Goal: Check status: Check status

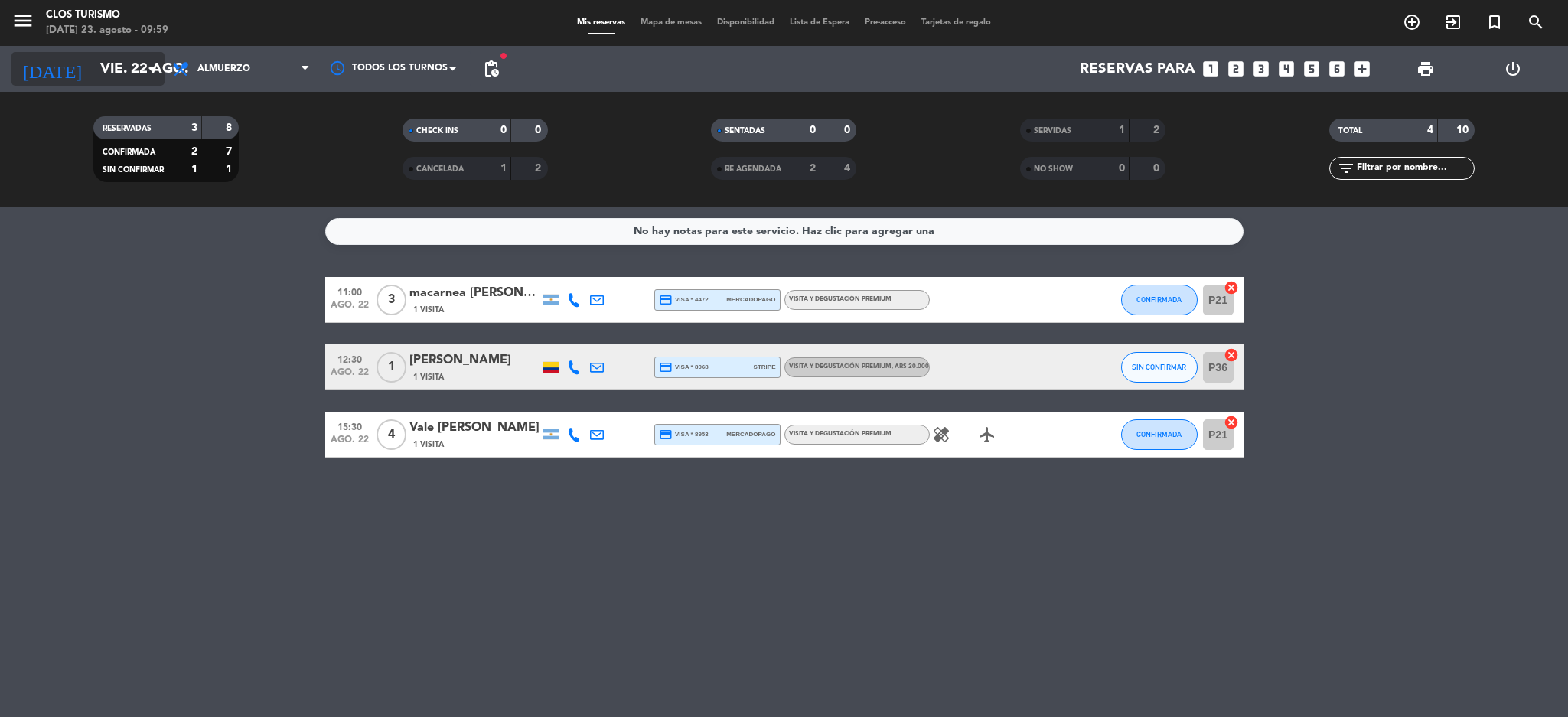
click at [92, 62] on input "vie. 22 ago." at bounding box center [185, 69] width 185 height 32
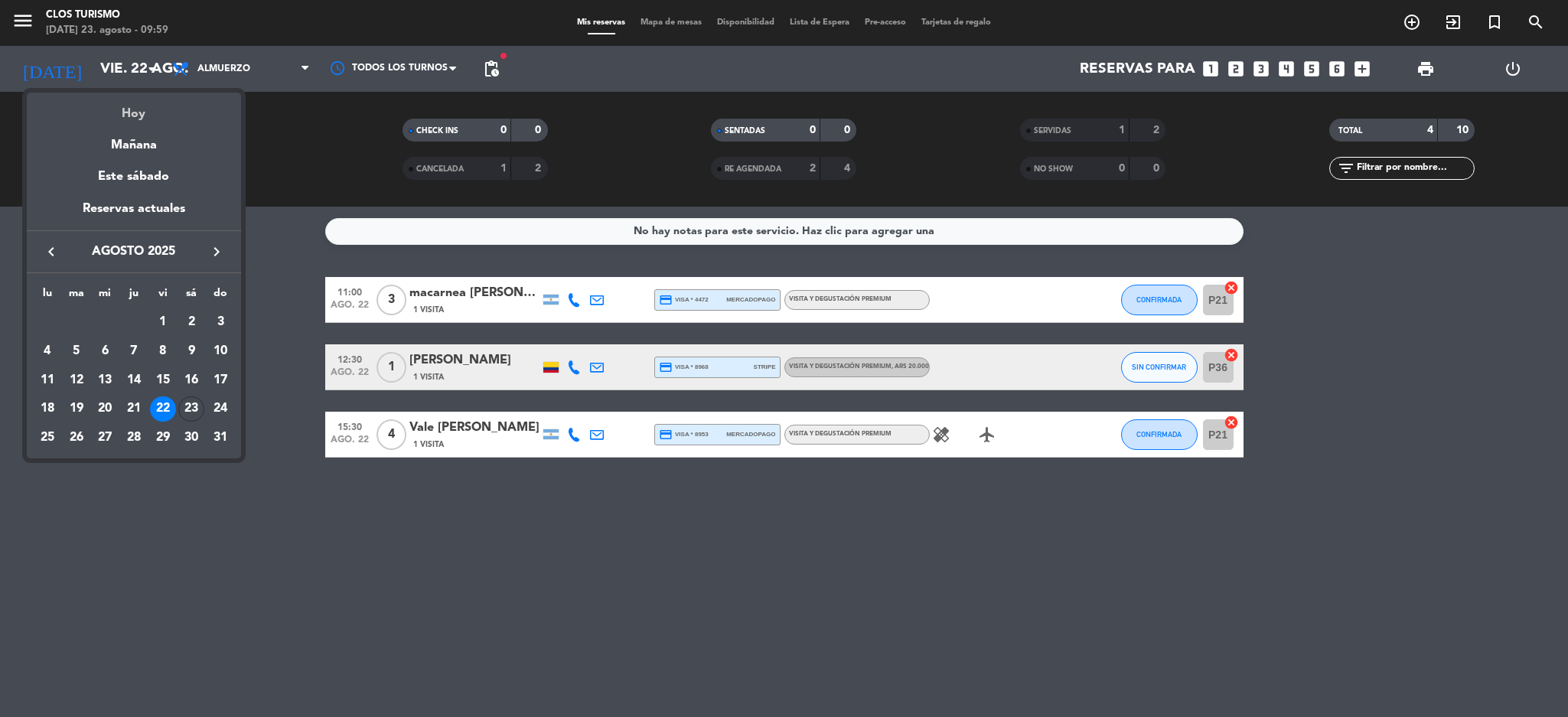
click at [120, 106] on div "Hoy" at bounding box center [134, 108] width 214 height 32
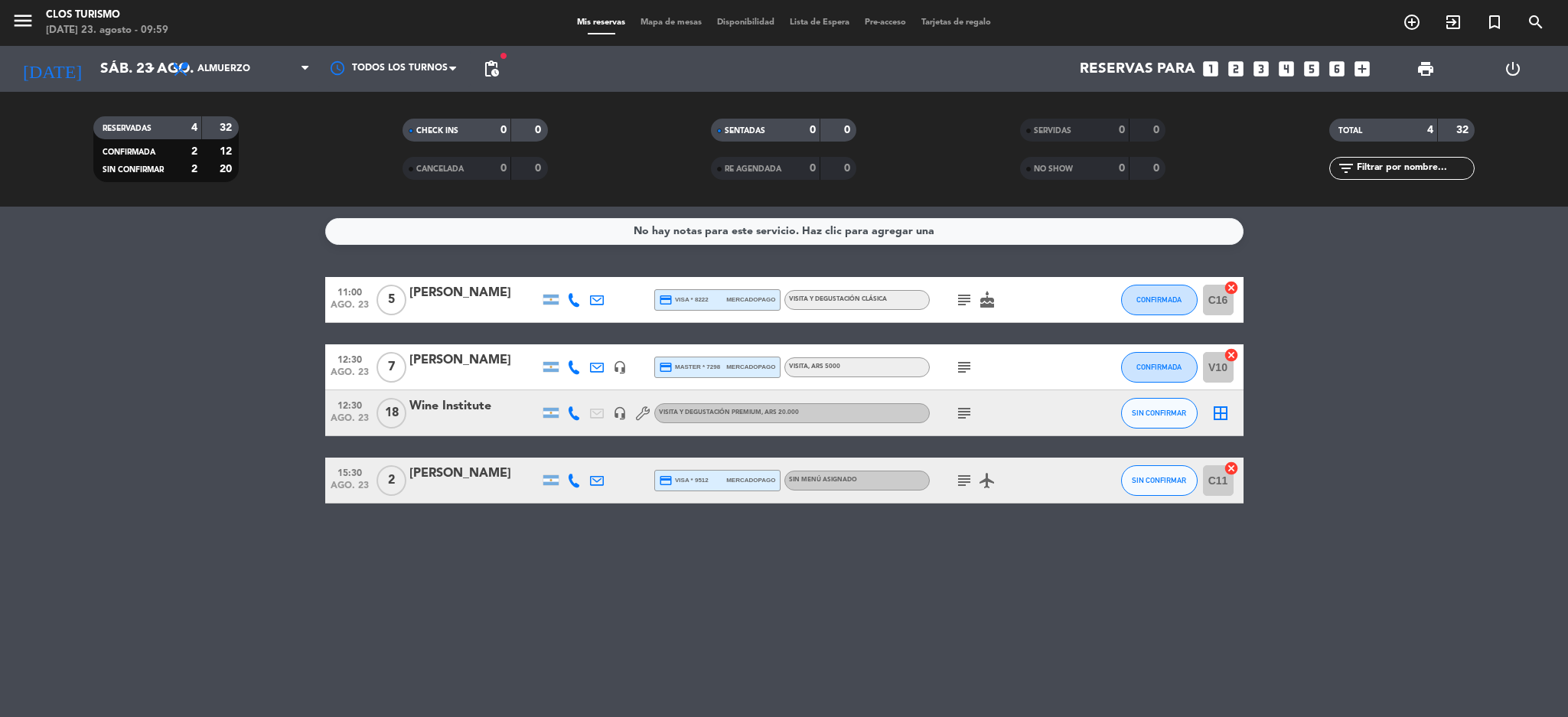
click at [958, 301] on icon "subject" at bounding box center [964, 300] width 19 height 19
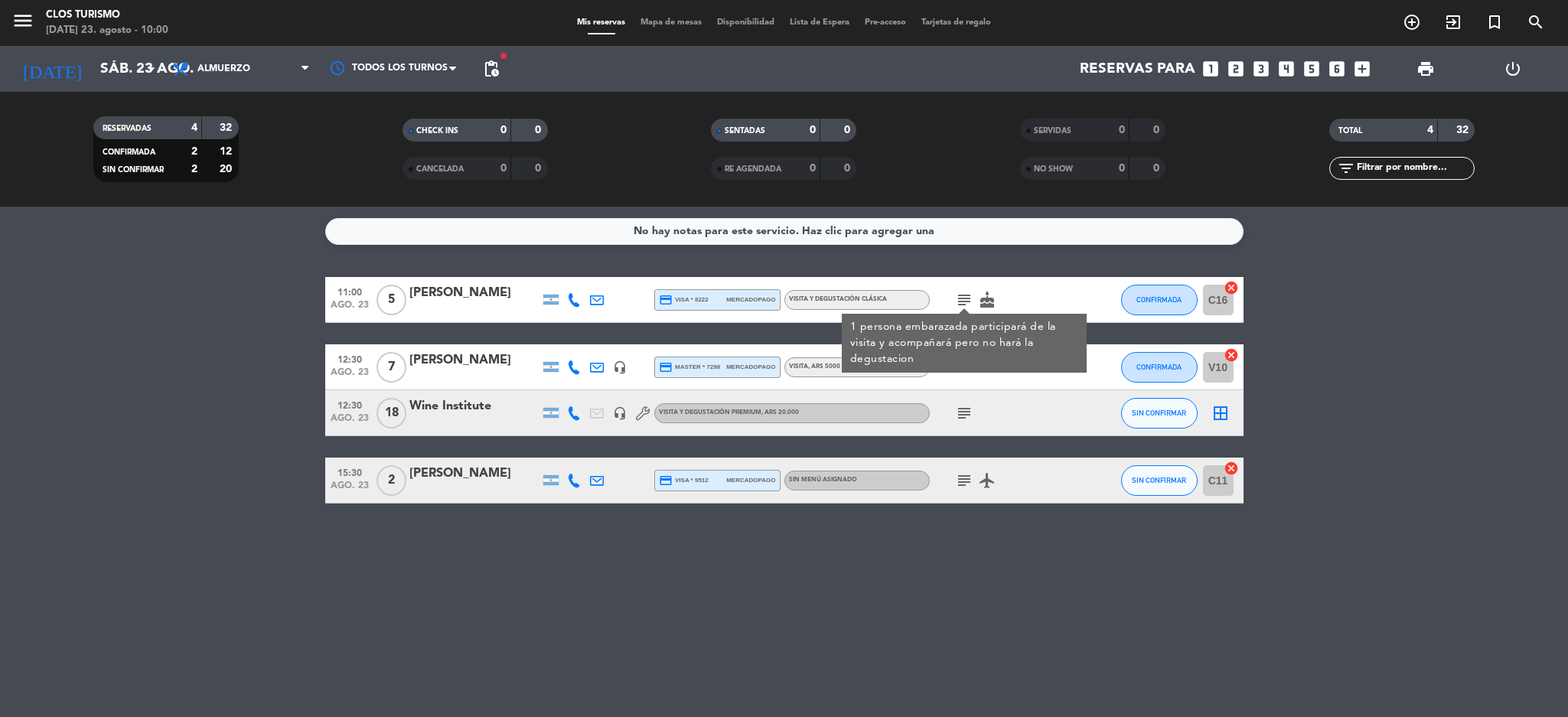
click at [41, 328] on bookings-row "11:00 [DATE] 5 [PERSON_NAME] credit_card visa * 8222 mercadopago VISITA Y DEGUS…" at bounding box center [784, 391] width 1568 height 227
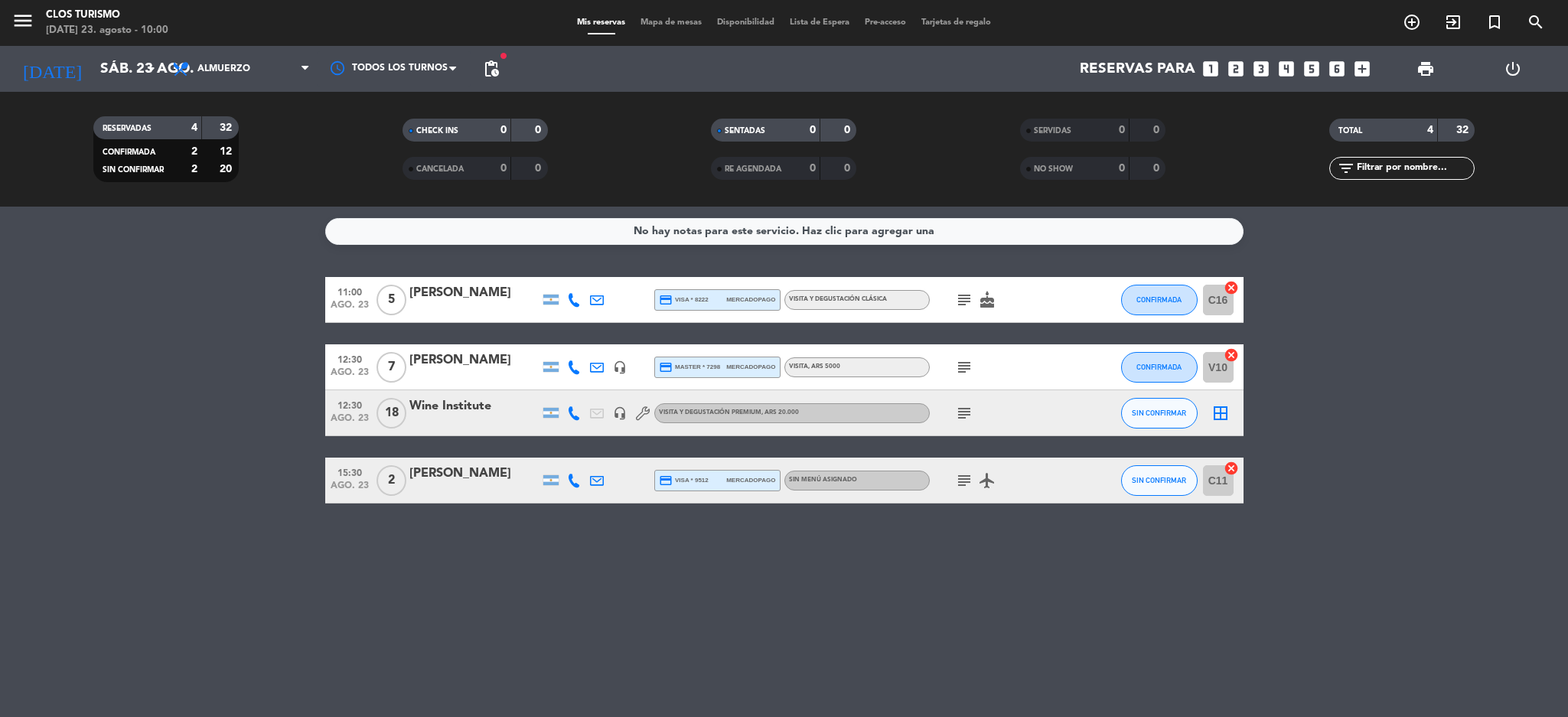
click at [976, 404] on div "subject" at bounding box center [998, 413] width 138 height 45
click at [956, 420] on icon "subject" at bounding box center [964, 413] width 19 height 19
drag, startPoint x: 972, startPoint y: 478, endPoint x: 954, endPoint y: 489, distance: 21.1
click at [971, 480] on icon "subject" at bounding box center [964, 480] width 19 height 19
click at [957, 484] on icon "subject" at bounding box center [964, 480] width 19 height 19
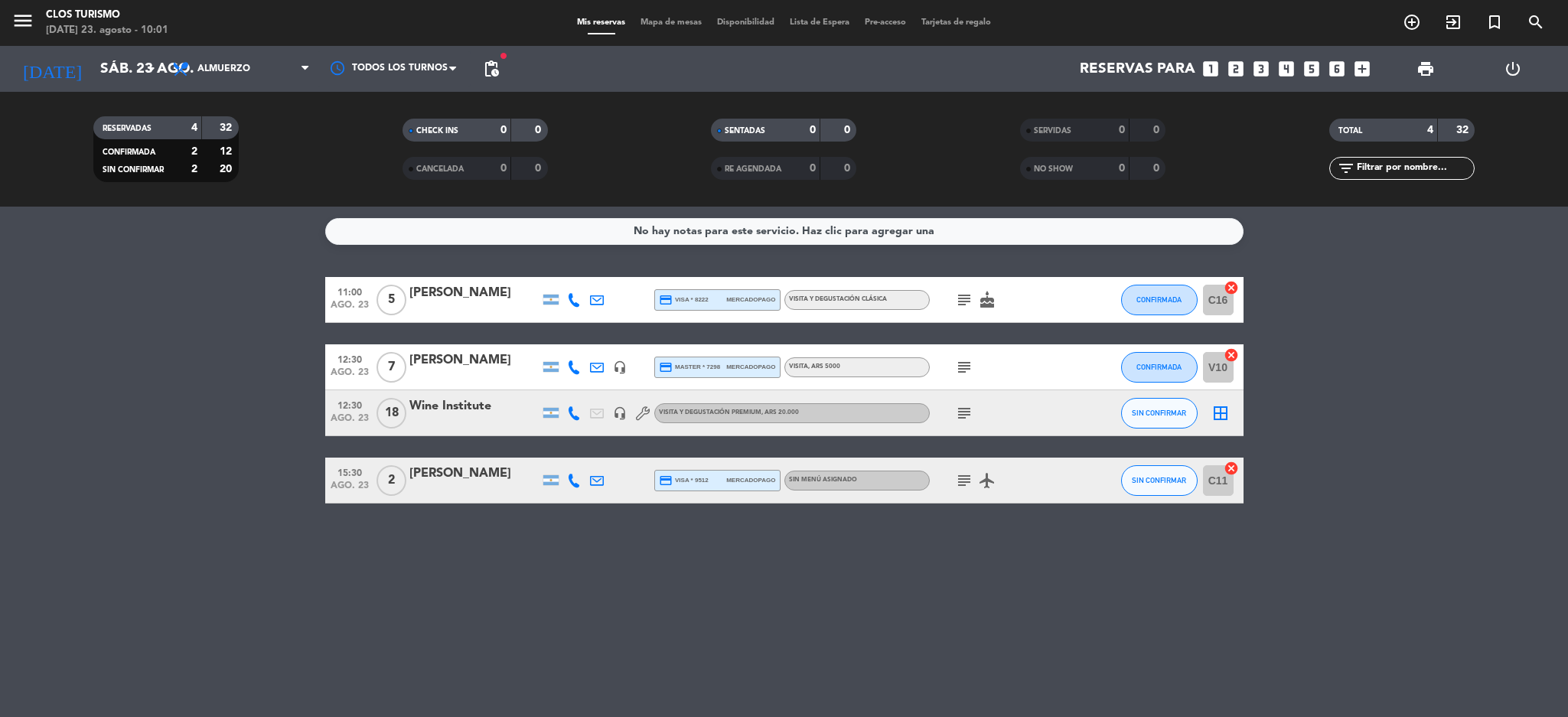
click at [965, 485] on icon "subject" at bounding box center [964, 480] width 19 height 19
click at [255, 595] on div "No hay notas para este servicio. Haz clic para agregar una 11:00 [DATE] 5 [PERS…" at bounding box center [784, 462] width 1568 height 510
click at [168, 288] on bookings-row "11:00 [DATE] 5 [PERSON_NAME] credit_card visa * 8222 mercadopago VISITA Y DEGUS…" at bounding box center [784, 391] width 1568 height 227
click at [969, 414] on icon "subject" at bounding box center [964, 413] width 19 height 19
click at [949, 365] on div "subject" at bounding box center [998, 367] width 138 height 45
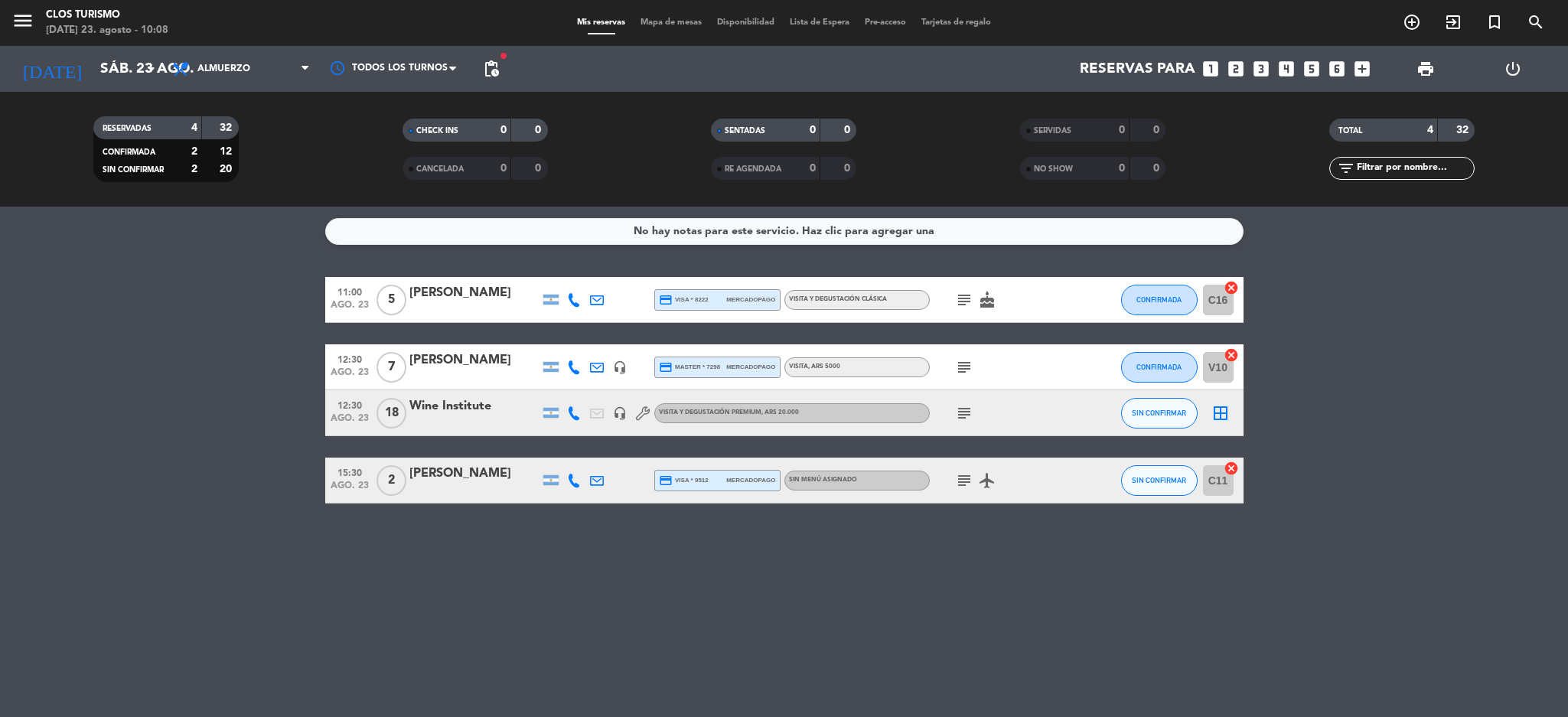
click at [962, 370] on icon "subject" at bounding box center [964, 367] width 19 height 19
click at [31, 422] on bookings-row "11:00 [DATE] 5 [PERSON_NAME] credit_card visa * 8222 mercadopago VISITA Y DEGUS…" at bounding box center [784, 391] width 1568 height 227
click at [964, 292] on icon "subject" at bounding box center [964, 300] width 19 height 19
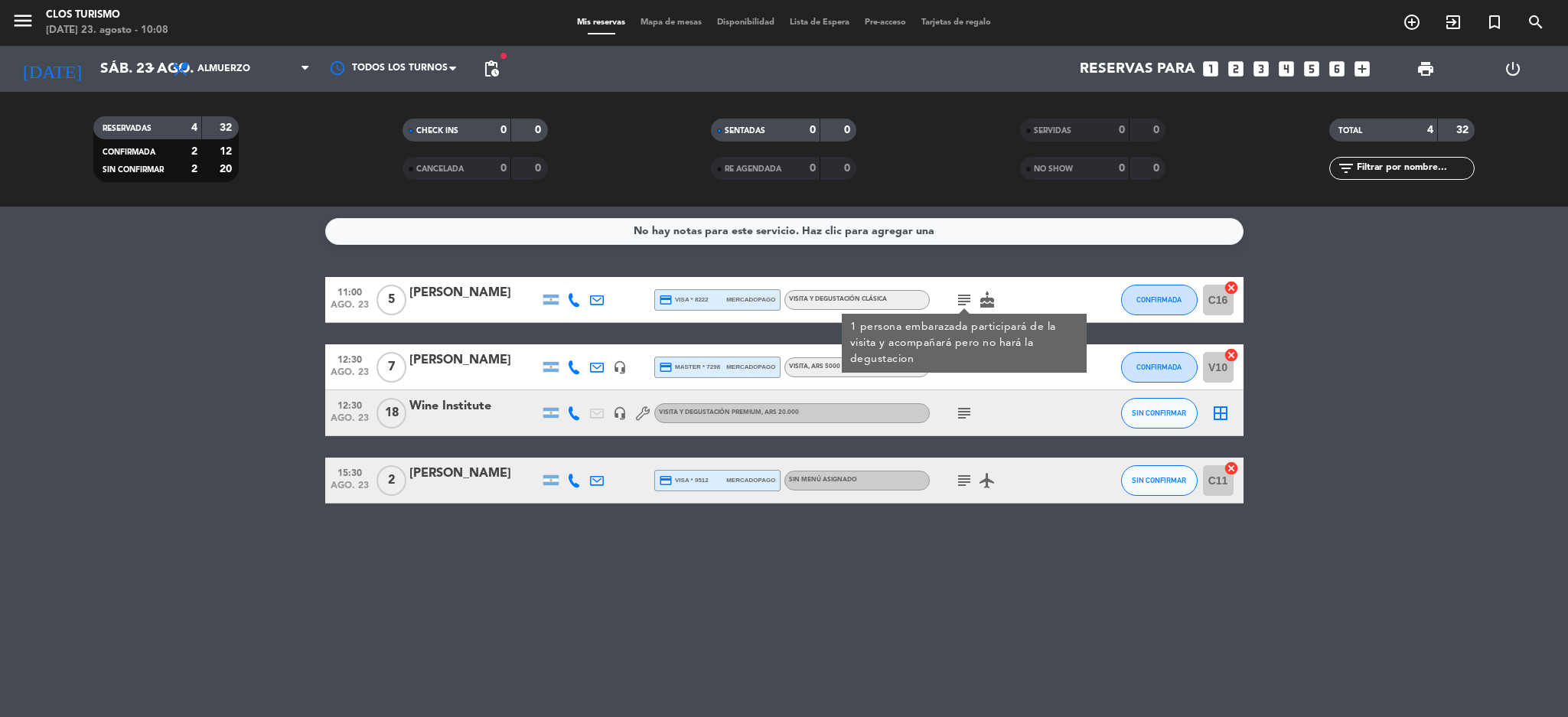
click at [616, 601] on div "No hay notas para este servicio. Haz clic para agregar una 11:00 [DATE] 5 [PERS…" at bounding box center [784, 462] width 1568 height 510
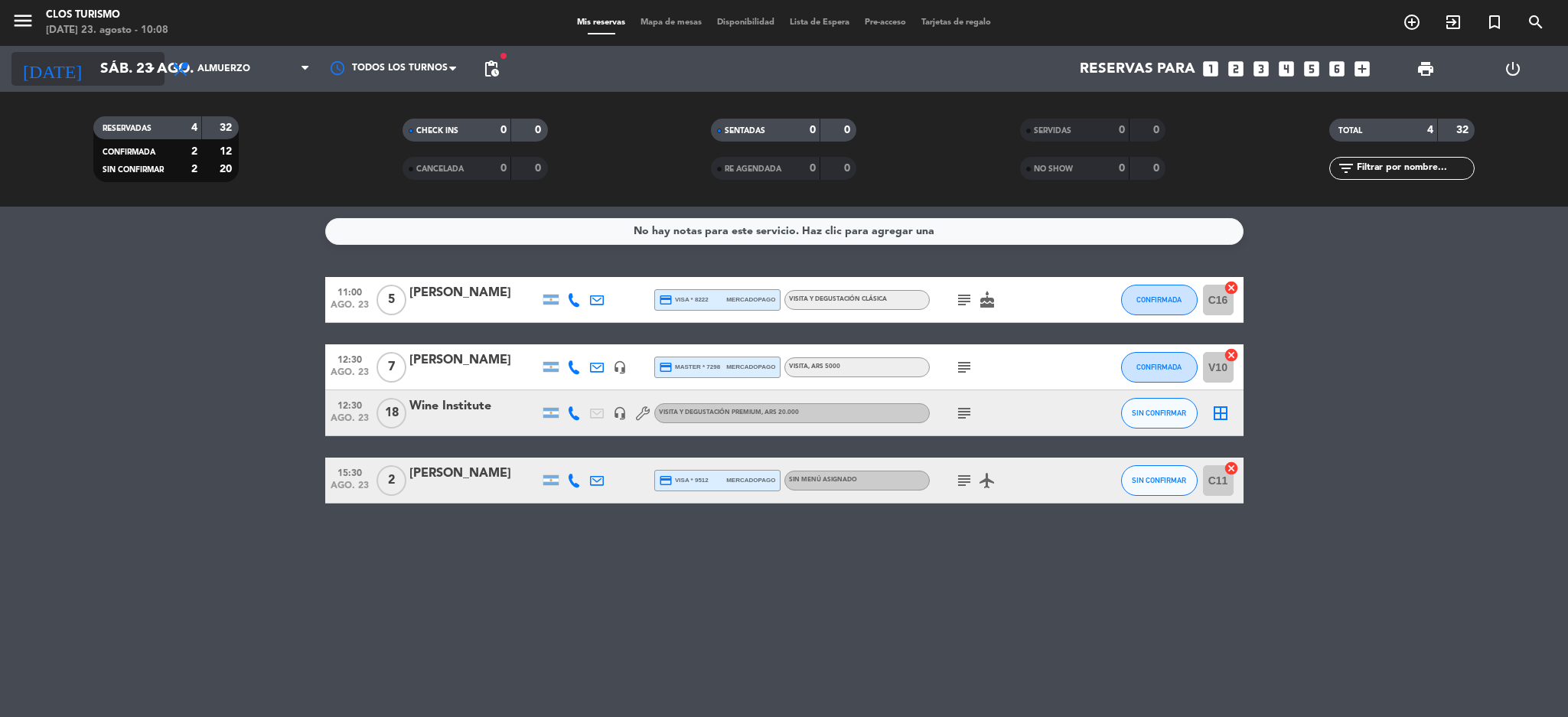
click at [97, 85] on input "sáb. 23 ago." at bounding box center [185, 69] width 185 height 32
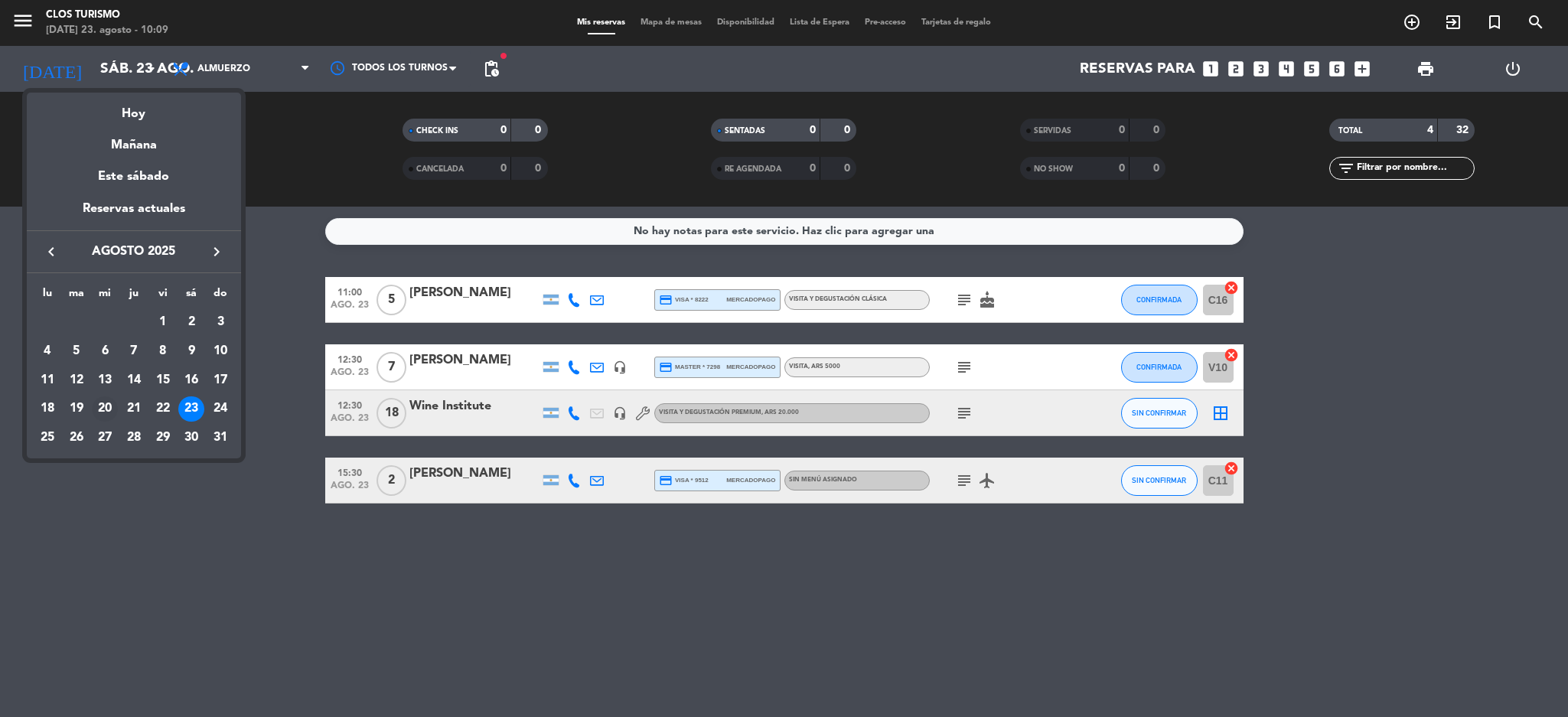
click at [100, 407] on div "20" at bounding box center [105, 409] width 26 height 26
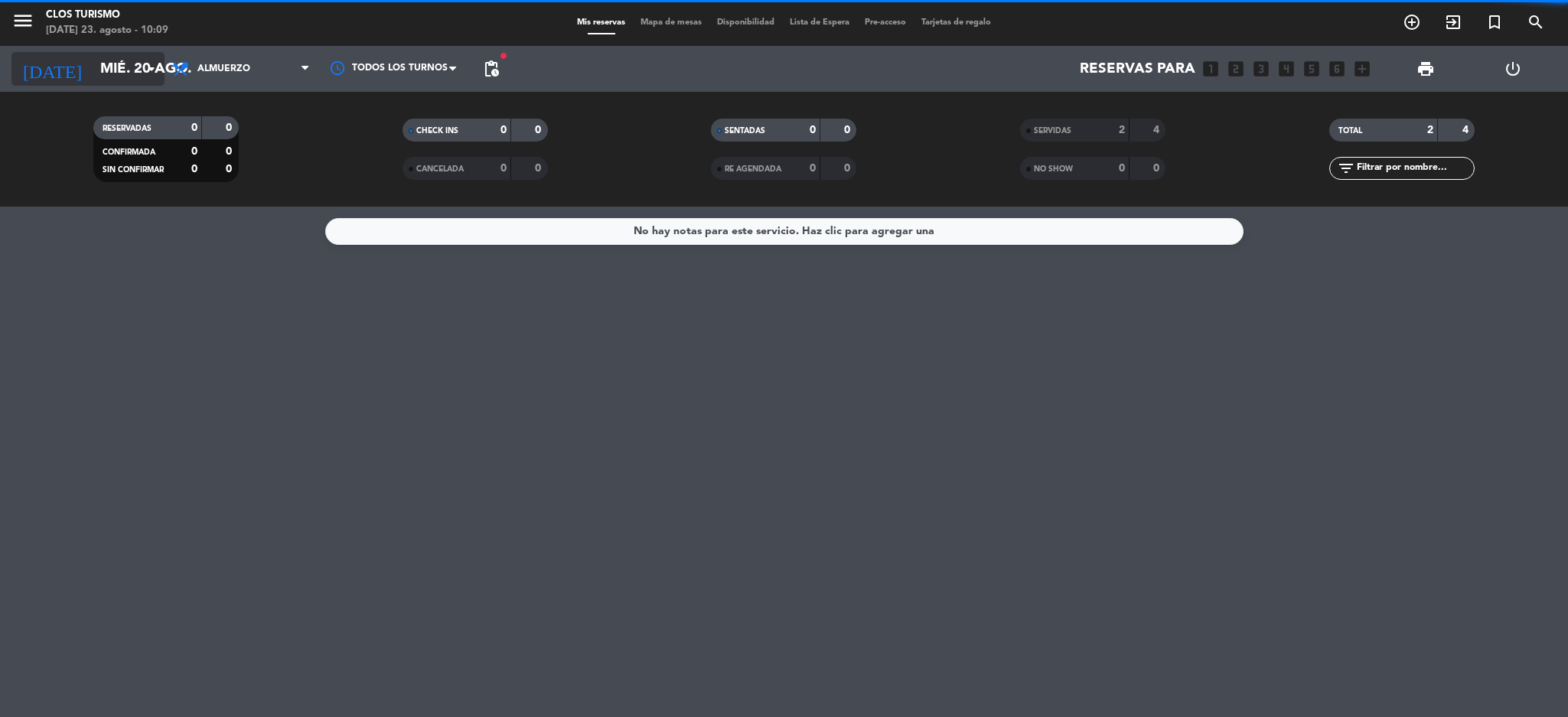
click at [108, 62] on input "mié. 20 ago." at bounding box center [185, 69] width 185 height 32
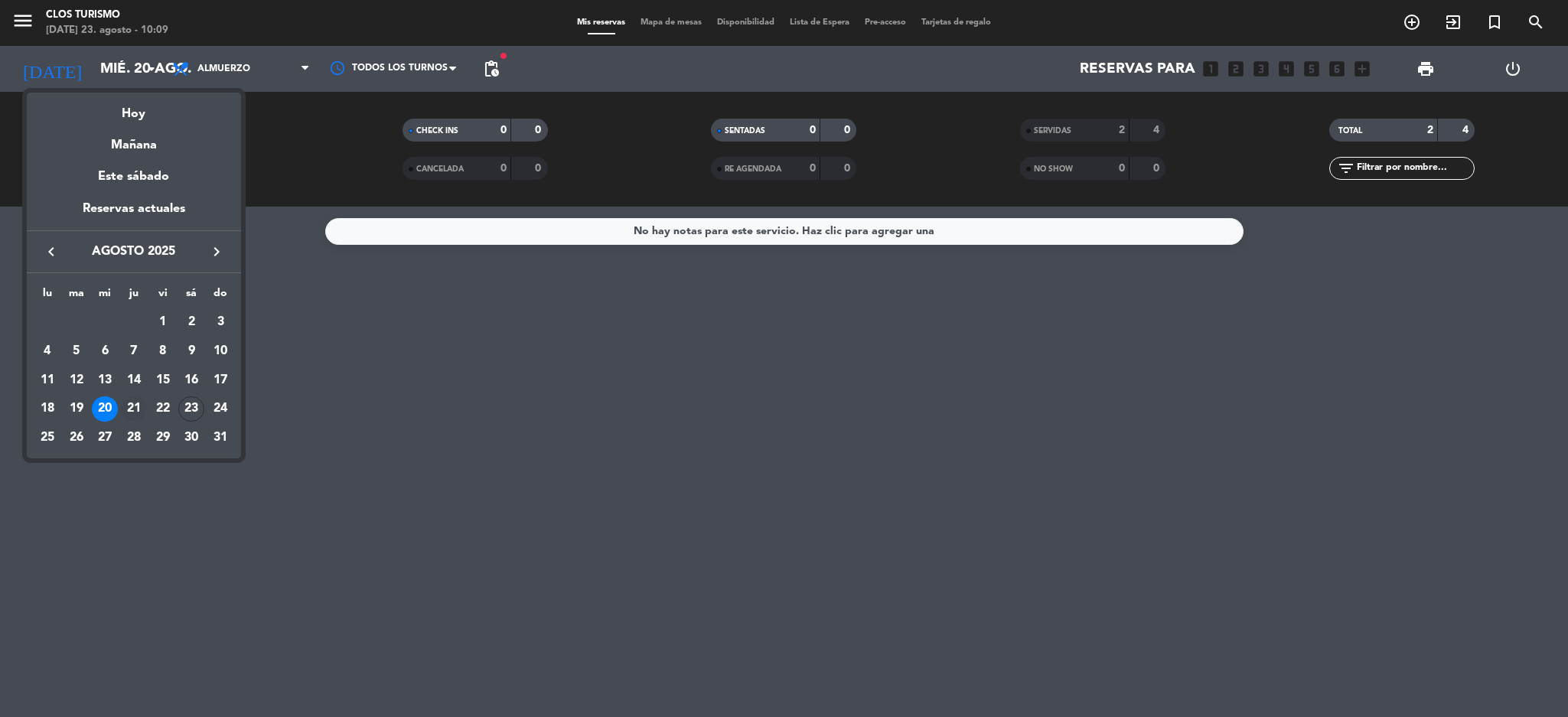
click at [134, 409] on div "21" at bounding box center [134, 409] width 26 height 26
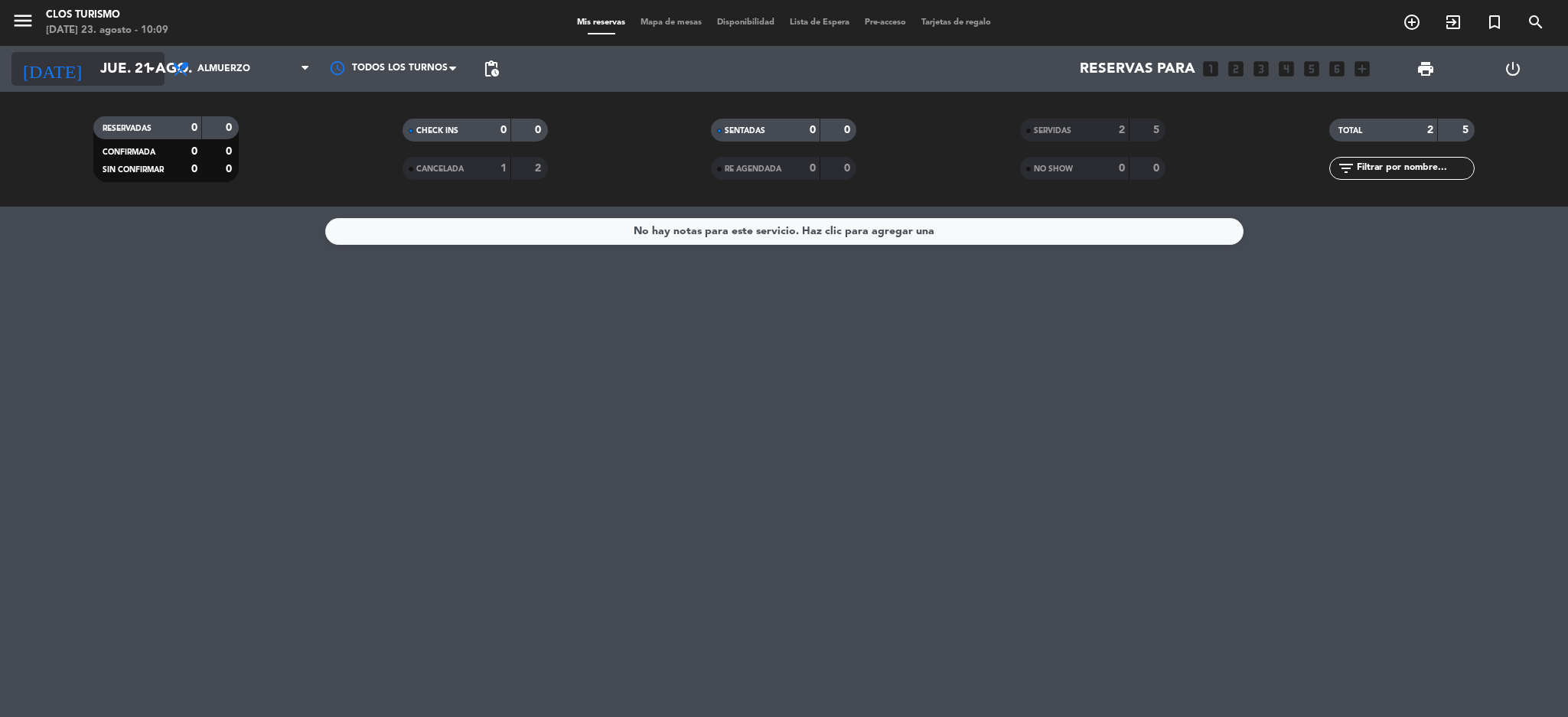
click at [92, 72] on input "jue. 21 ago." at bounding box center [185, 69] width 185 height 32
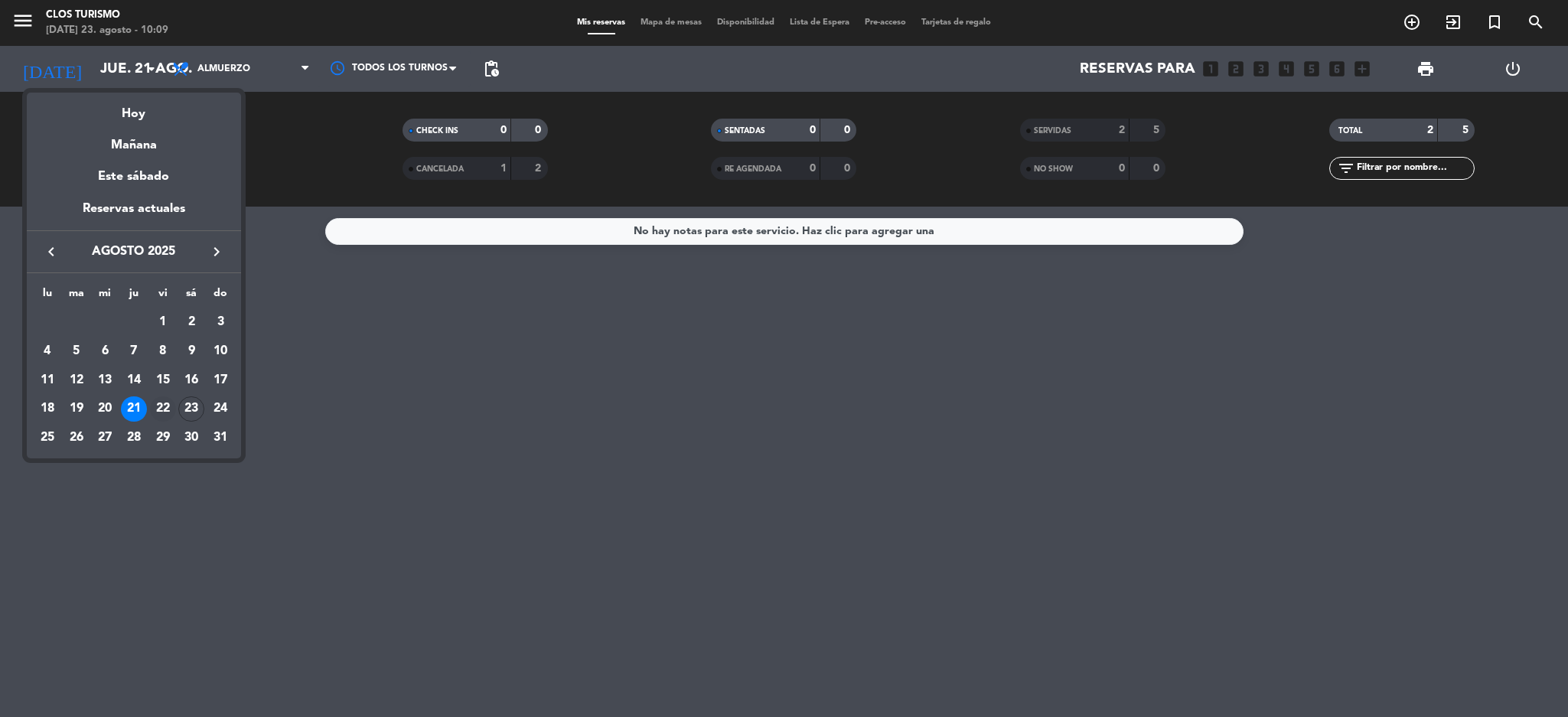
click at [163, 412] on div "22" at bounding box center [163, 409] width 26 height 26
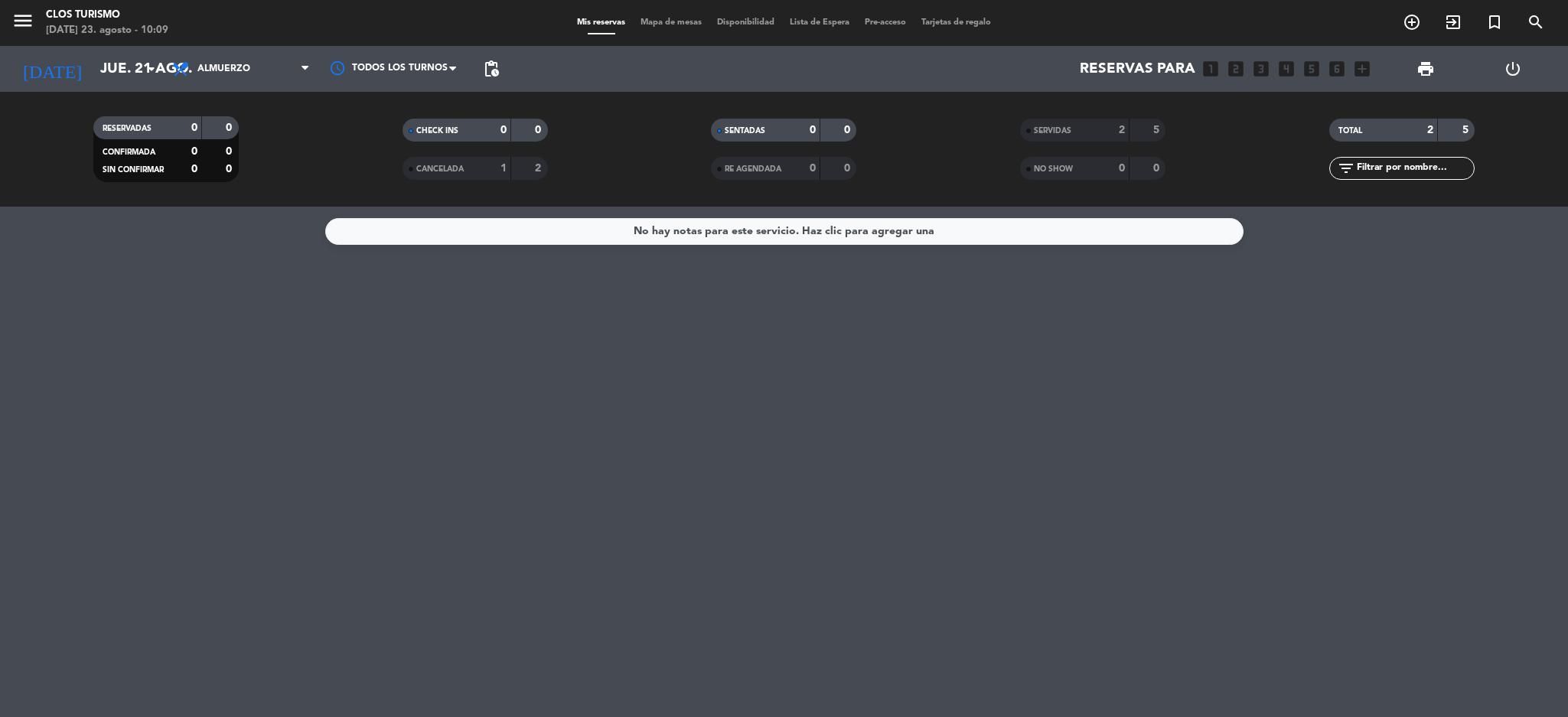
type input "vie. 22 ago."
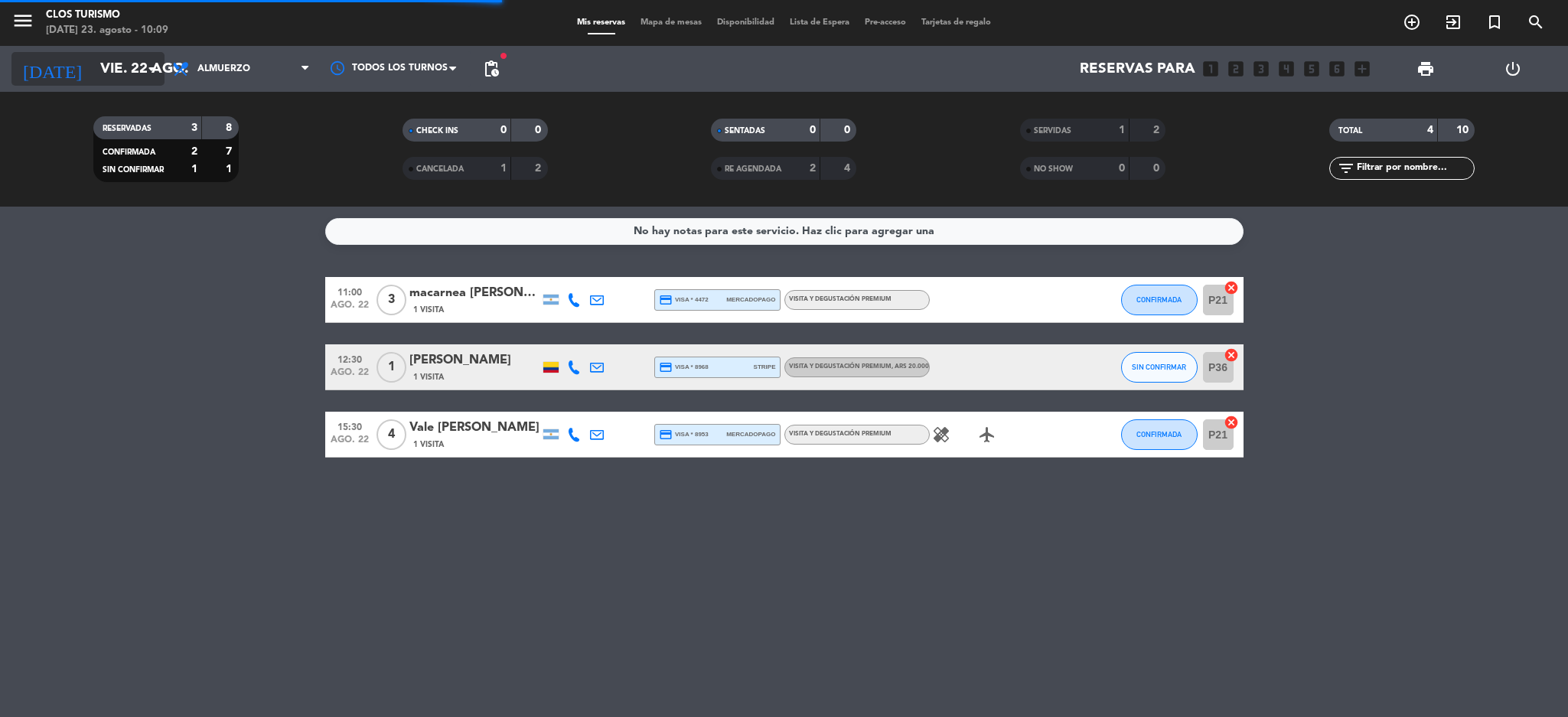
click at [113, 76] on input "vie. 22 ago." at bounding box center [185, 69] width 185 height 32
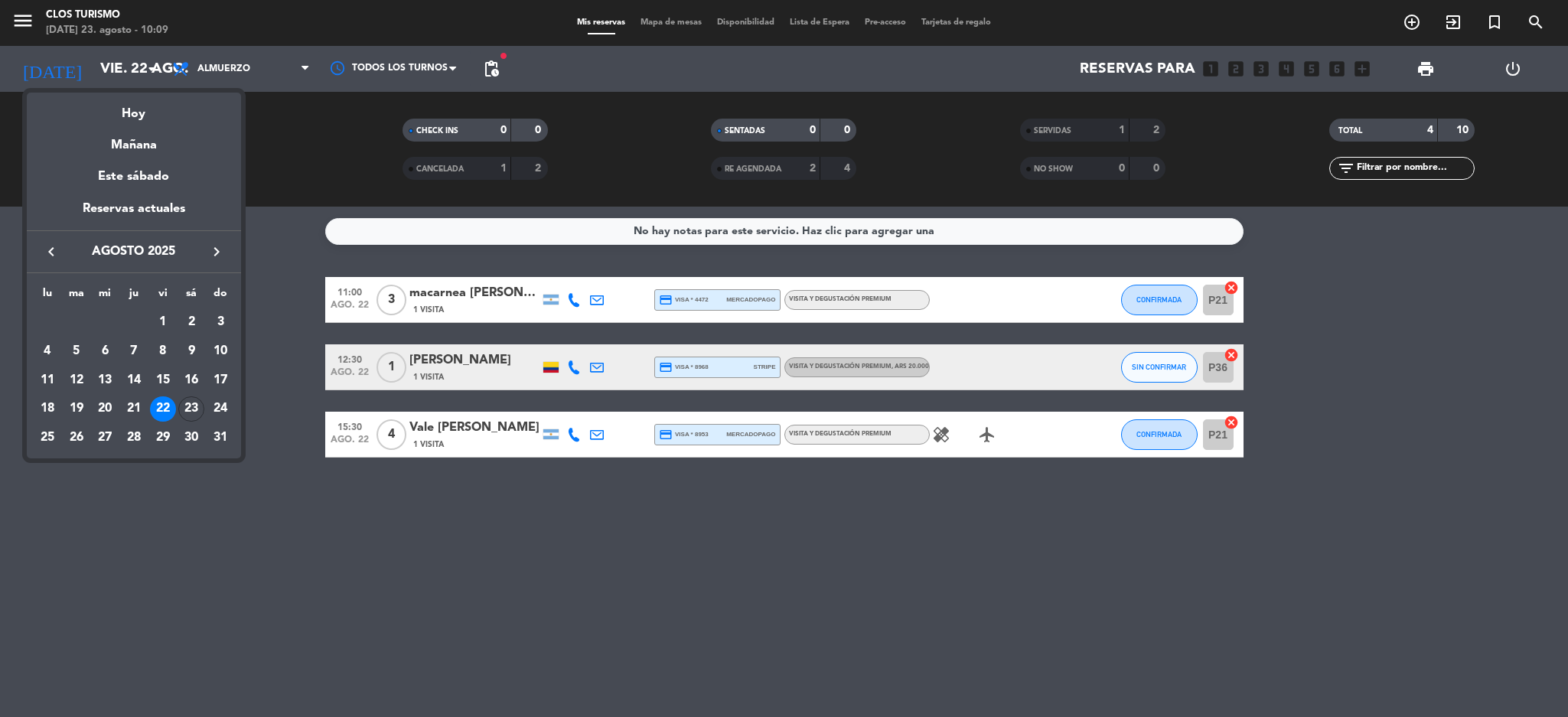
click at [547, 591] on div at bounding box center [784, 358] width 1568 height 717
